Goal: Task Accomplishment & Management: Complete application form

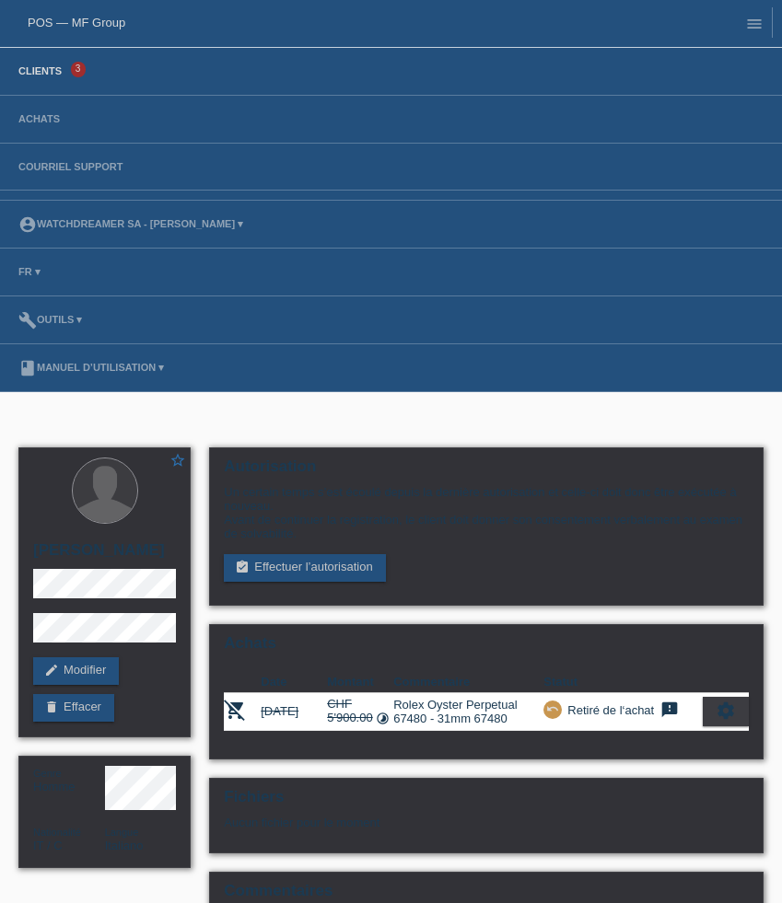
click at [40, 74] on link "Clients" at bounding box center [40, 70] width 62 height 11
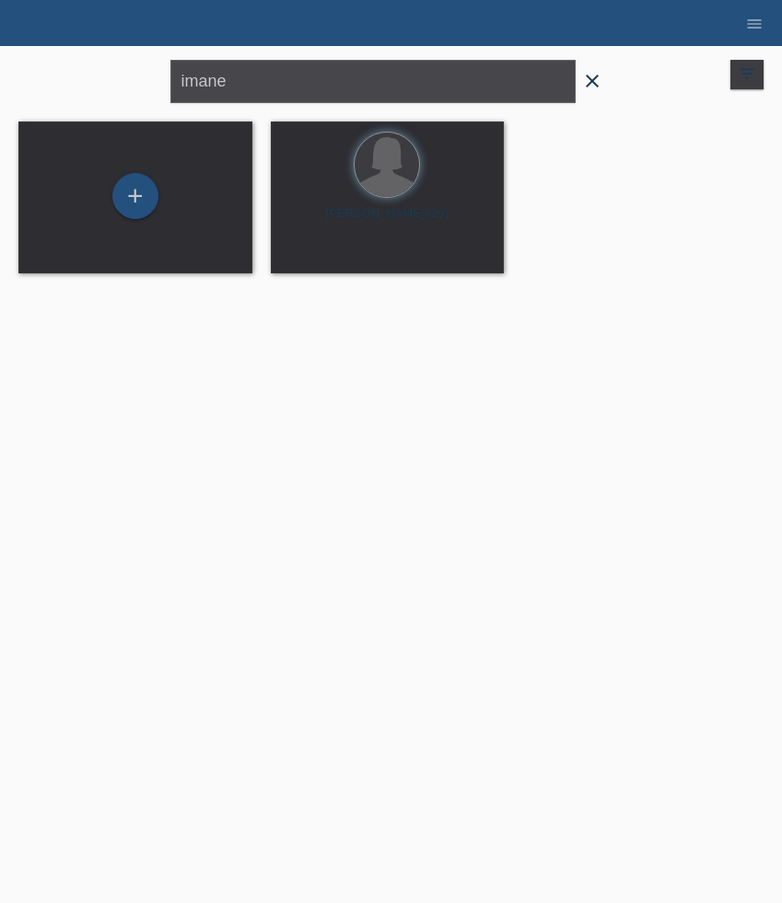
drag, startPoint x: 595, startPoint y: 82, endPoint x: 547, endPoint y: 82, distance: 47.9
click at [595, 82] on icon "close" at bounding box center [592, 81] width 22 height 22
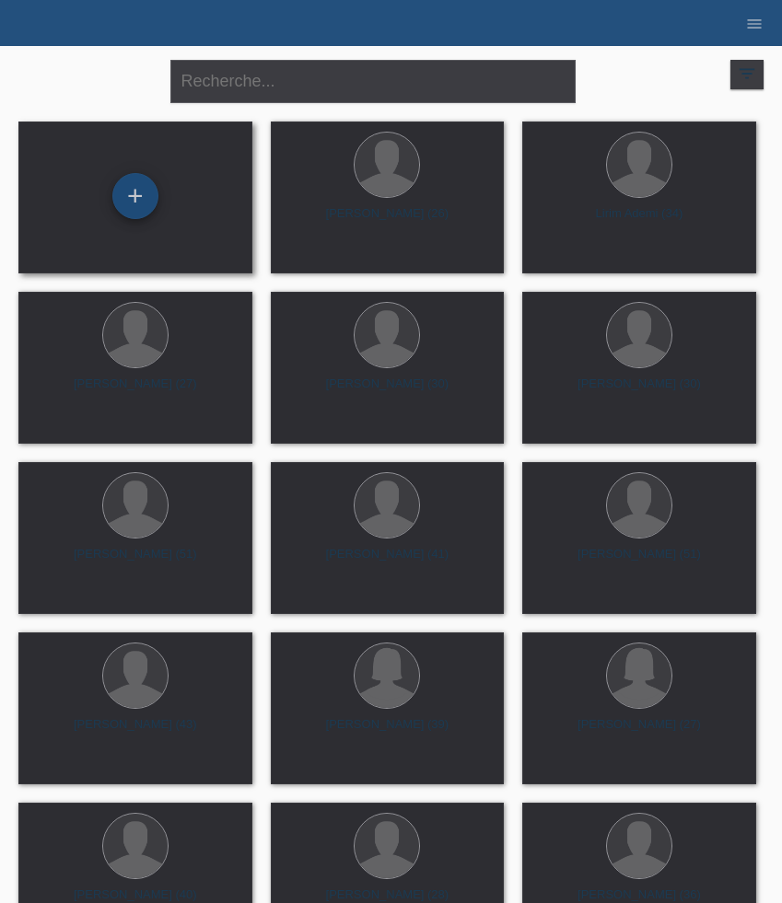
click at [137, 199] on div "+" at bounding box center [135, 196] width 46 height 46
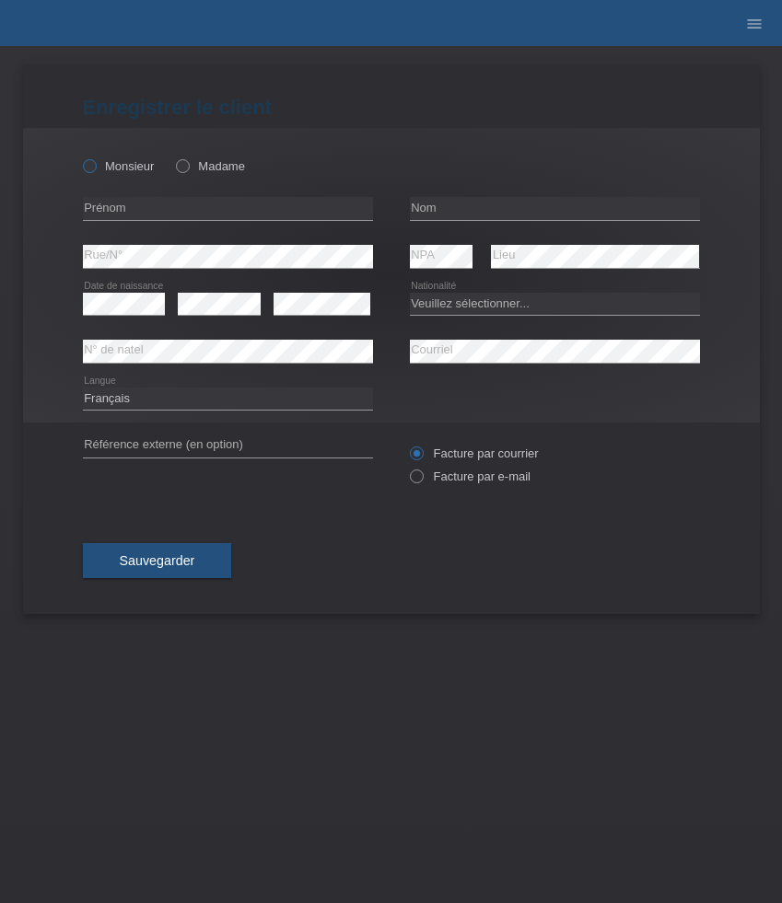
click at [123, 170] on label "Monsieur" at bounding box center [119, 166] width 72 height 14
click at [95, 170] on input "Monsieur" at bounding box center [89, 165] width 12 height 12
radio input "true"
click at [161, 205] on input "text" at bounding box center [228, 208] width 290 height 23
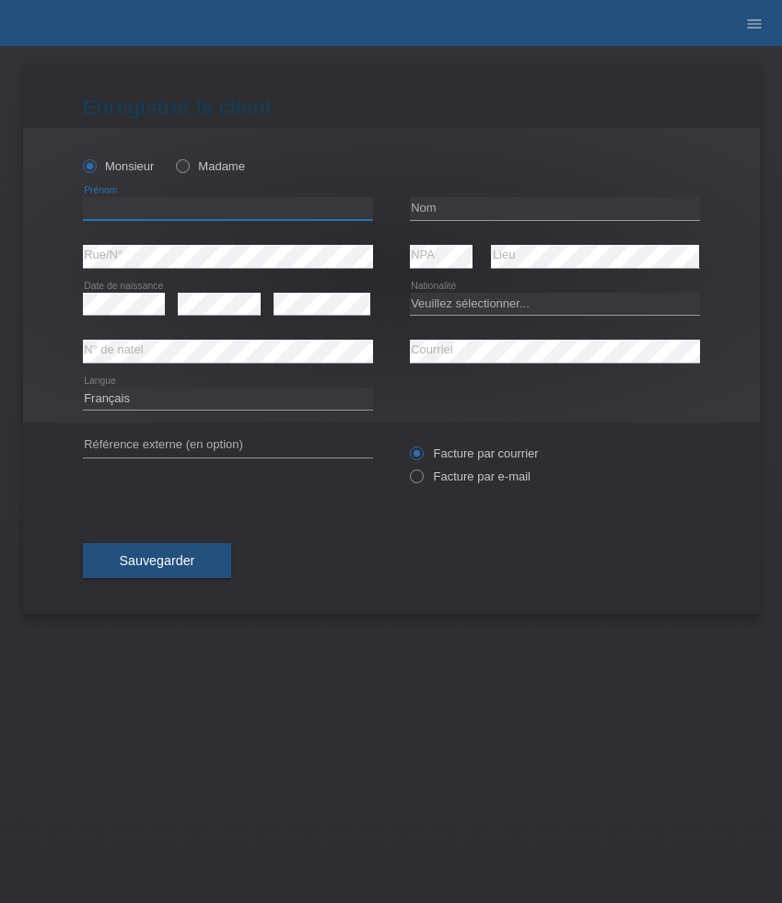
paste input "[PERSON_NAME]"
type input "[PERSON_NAME]"
click at [458, 205] on input "text" at bounding box center [555, 208] width 290 height 23
paste input "Gulsen"
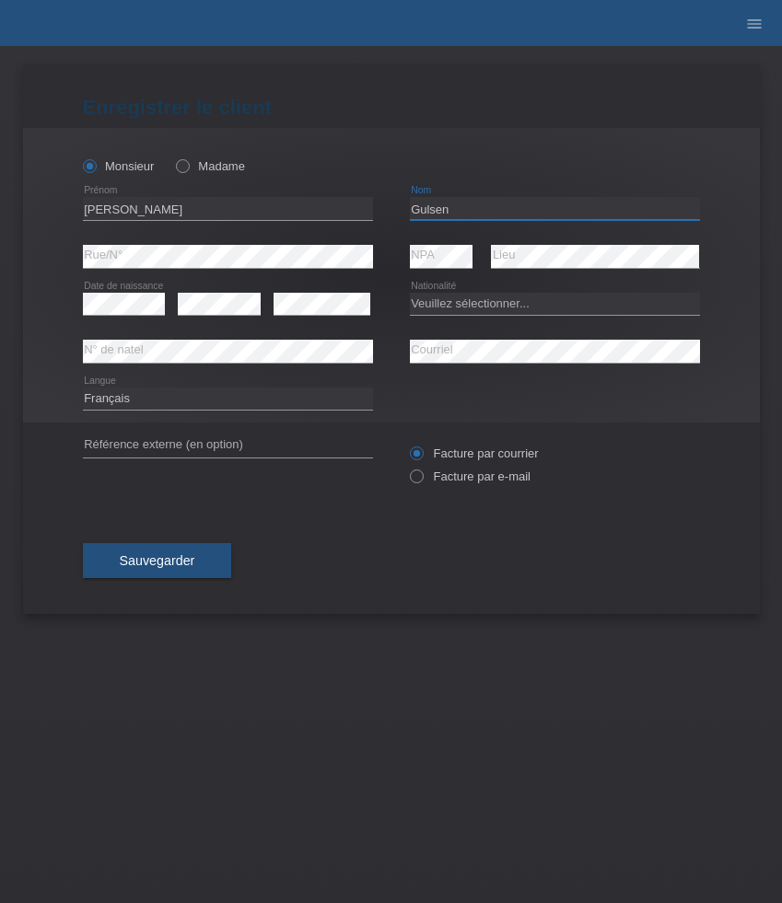
type input "Gulsen"
click at [525, 302] on select "Veuillez sélectionner... Suisse Allemagne Autriche Liechtenstein ------------ A…" at bounding box center [555, 304] width 290 height 22
select select "CH"
click at [410, 293] on select "Veuillez sélectionner... Suisse Allemagne Autriche Liechtenstein ------------ A…" at bounding box center [555, 304] width 290 height 22
click at [440, 476] on label "Facture par e-mail" at bounding box center [470, 477] width 121 height 14
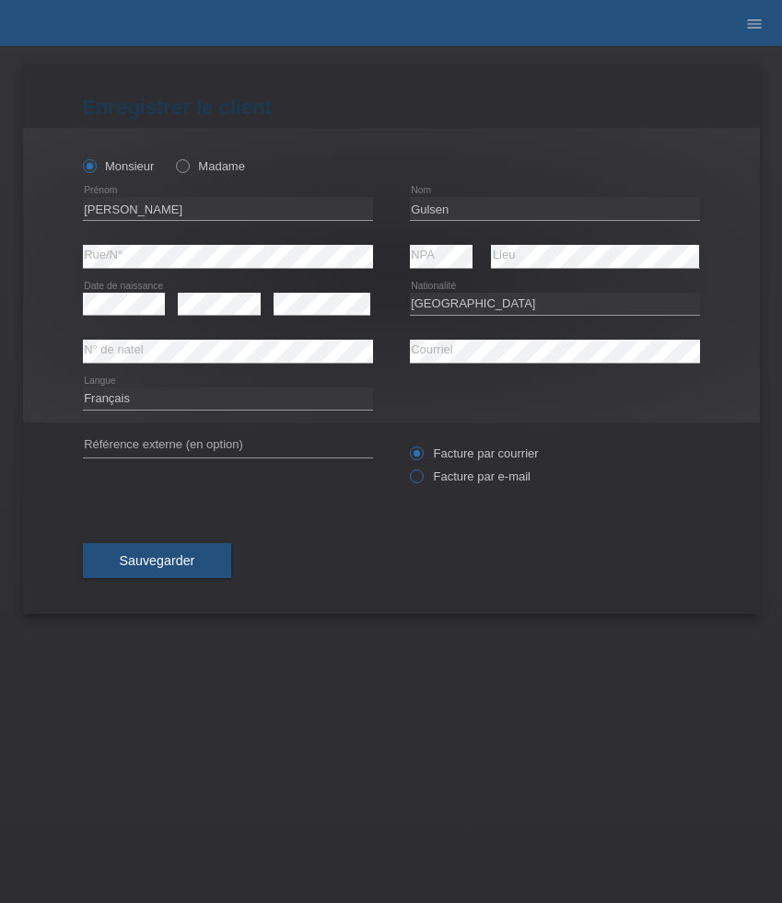
click at [422, 476] on input "Facture par e-mail" at bounding box center [416, 481] width 12 height 23
radio input "true"
click at [190, 566] on span "Sauvegarder" at bounding box center [158, 560] width 76 height 15
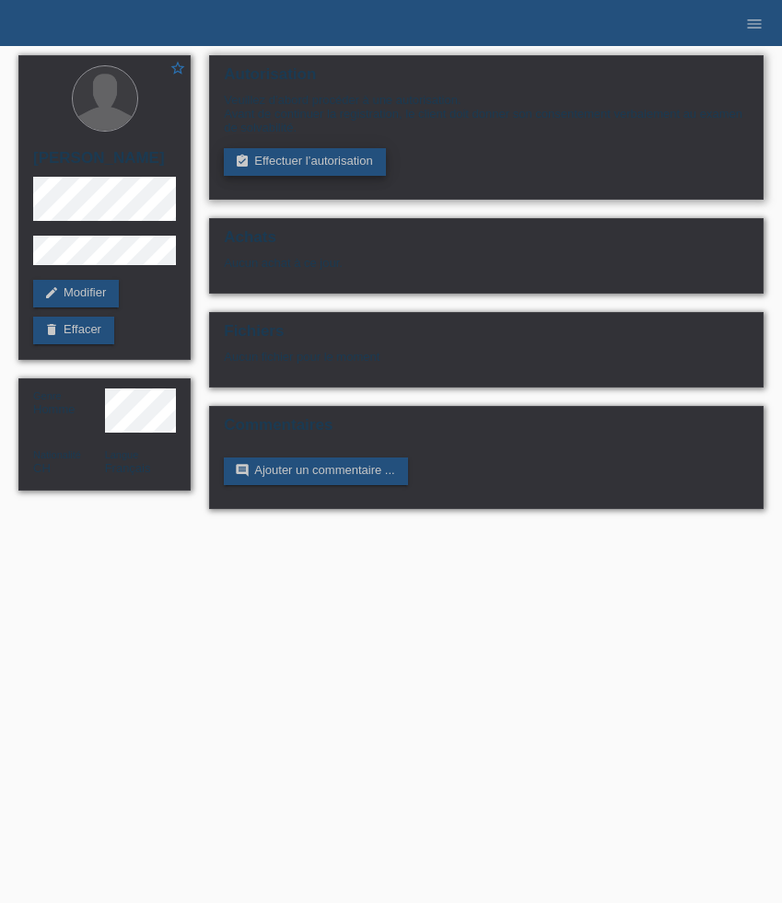
click at [297, 171] on link "assignment_turned_in Effectuer l’autorisation" at bounding box center [304, 162] width 161 height 28
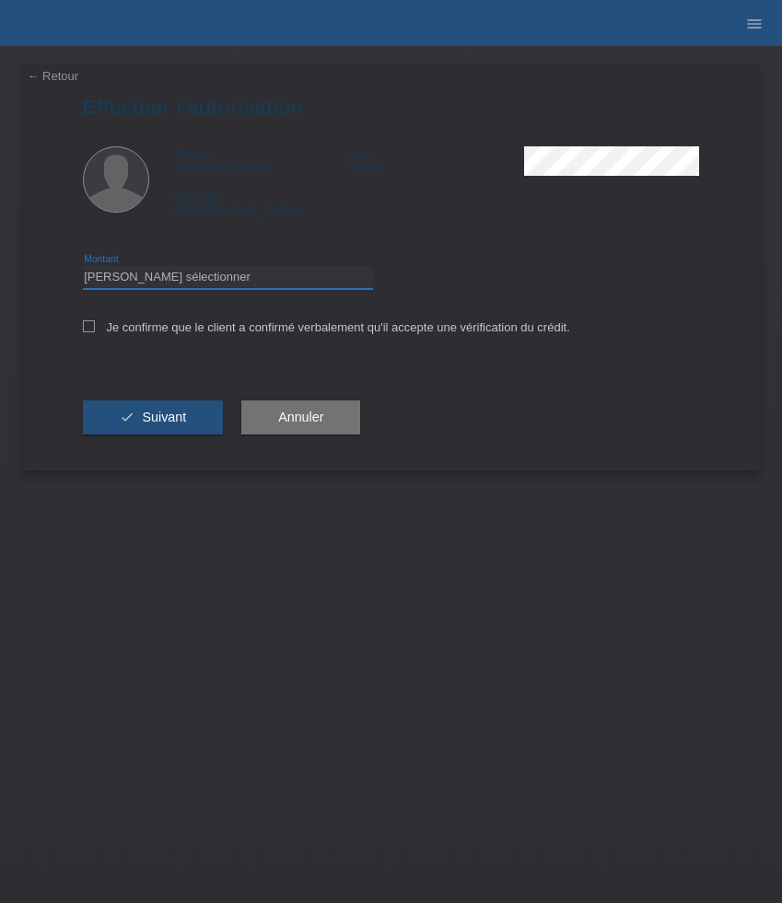
click at [241, 281] on select "Veuillez sélectionner CHF 1.00 - CHF 499.00 CHF 500.00 - CHF 1'999.00 CHF 2'000…" at bounding box center [228, 277] width 290 height 22
select select "3"
click at [83, 269] on select "Veuillez sélectionner CHF 1.00 - CHF 499.00 CHF 500.00 - CHF 1'999.00 CHF 2'000…" at bounding box center [228, 277] width 290 height 22
click at [204, 334] on label "Je confirme que le client a confirmé verbalement qu'il accepte une vérification…" at bounding box center [326, 327] width 487 height 14
click at [95, 332] on input "Je confirme que le client a confirmé verbalement qu'il accepte une vérification…" at bounding box center [89, 326] width 12 height 12
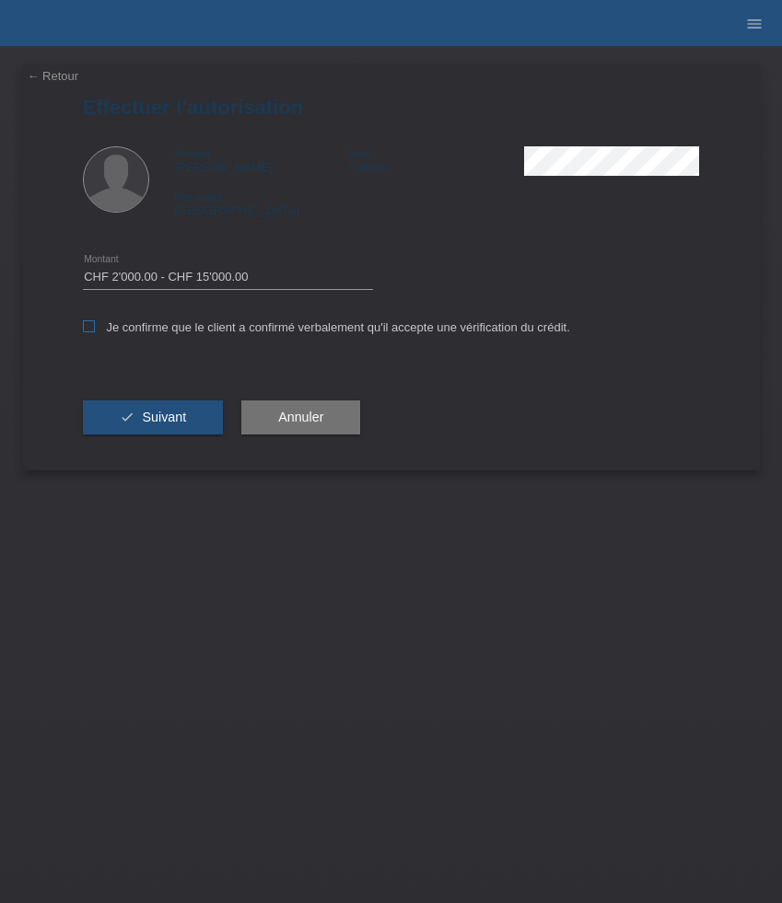
checkbox input "true"
click at [199, 413] on button "check Suivant" at bounding box center [153, 418] width 141 height 35
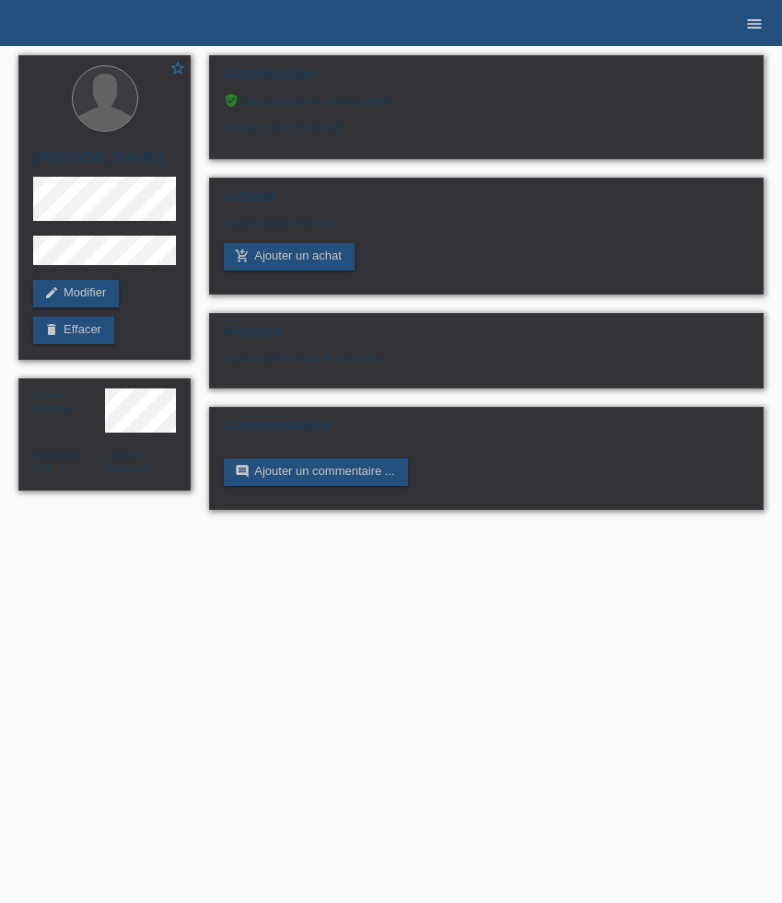
click at [755, 15] on icon "menu" at bounding box center [754, 24] width 18 height 18
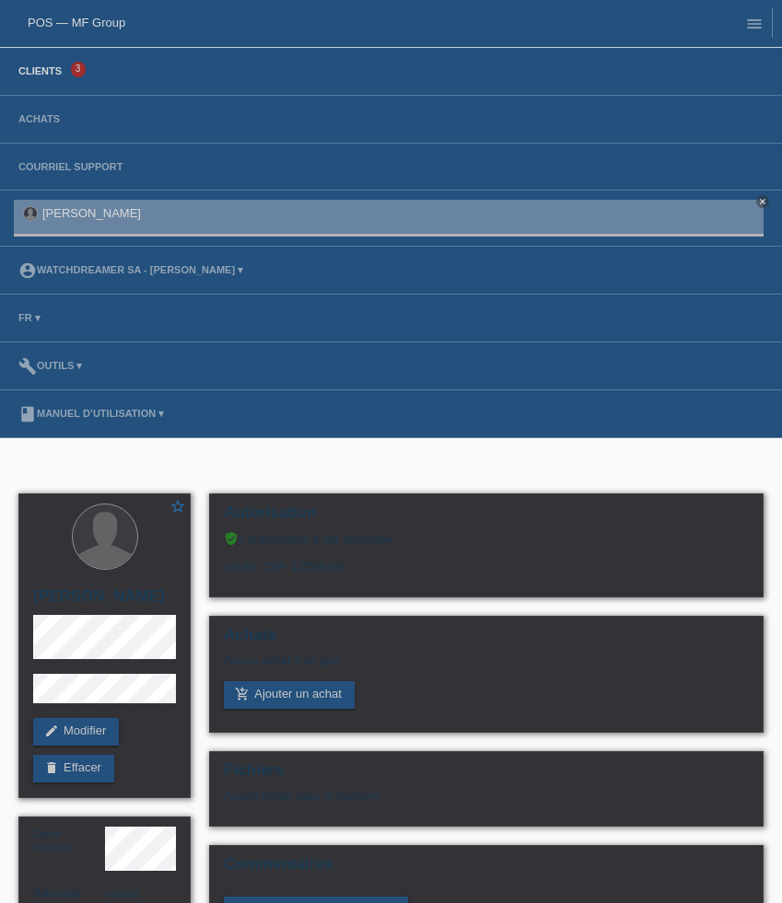
click at [64, 72] on link "Clients" at bounding box center [40, 70] width 62 height 11
